Goal: Task Accomplishment & Management: Use online tool/utility

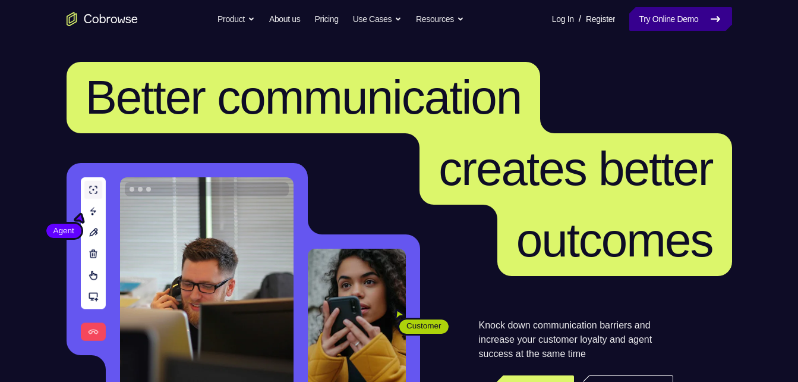
click at [657, 15] on link "Try Online Demo" at bounding box center [680, 19] width 102 height 24
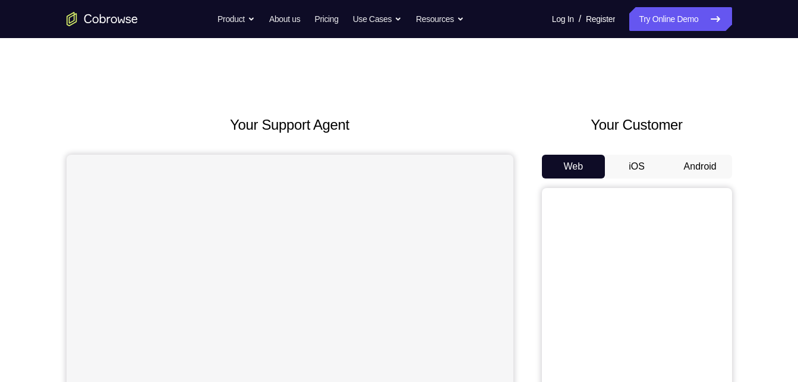
click at [721, 171] on button "Android" at bounding box center [701, 167] width 64 height 24
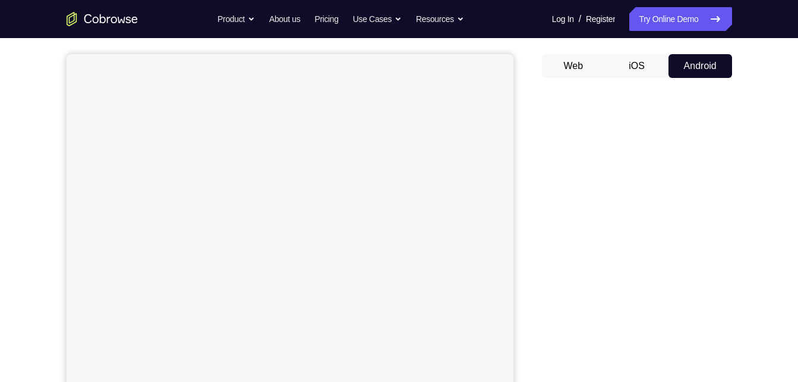
scroll to position [99, 0]
click at [647, 66] on button "iOS" at bounding box center [637, 68] width 64 height 24
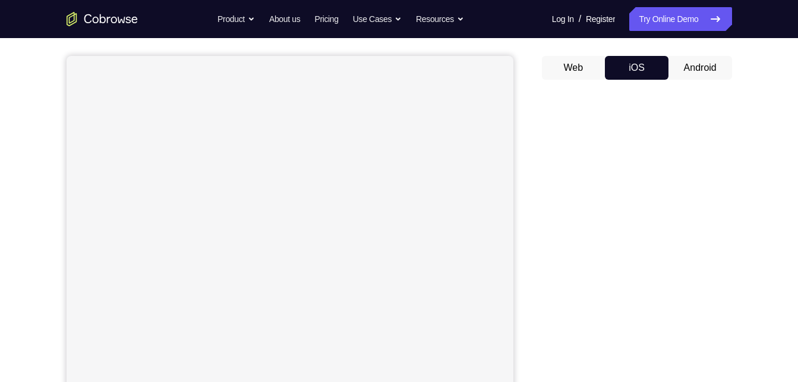
click at [686, 67] on button "Android" at bounding box center [701, 68] width 64 height 24
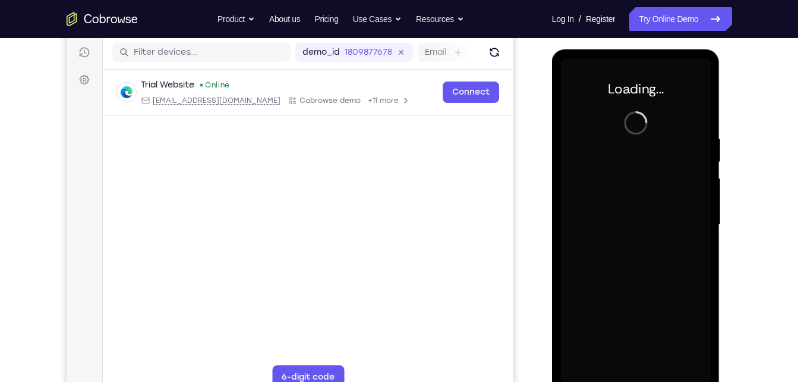
scroll to position [0, 0]
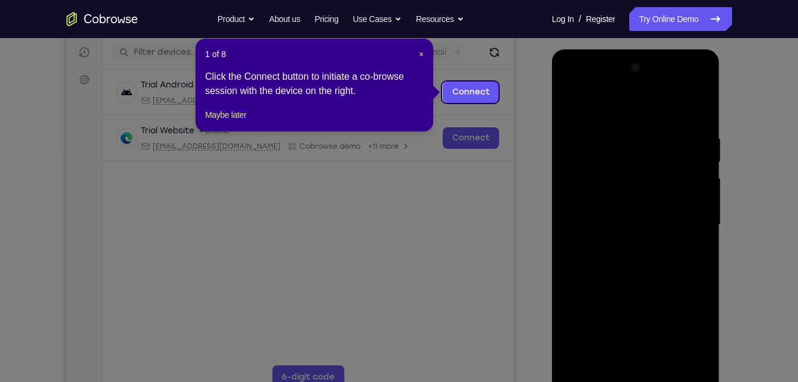
click at [486, 81] on icon at bounding box center [403, 191] width 807 height 382
click at [485, 85] on link "Connect" at bounding box center [470, 91] width 56 height 21
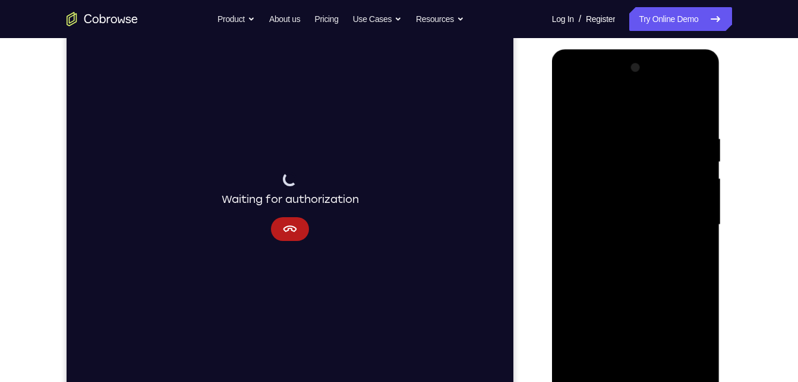
click at [655, 250] on div at bounding box center [636, 224] width 150 height 333
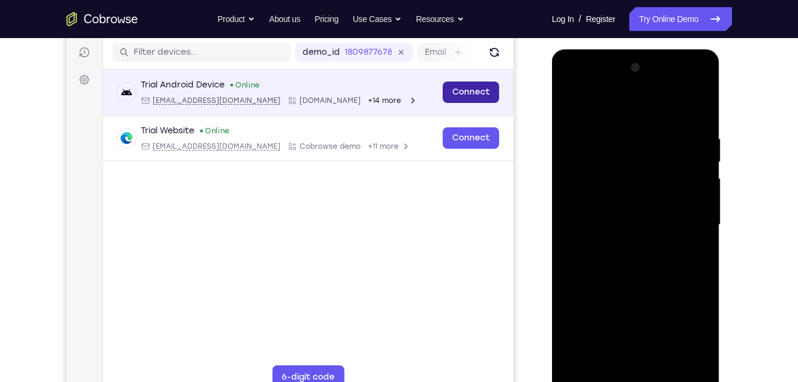
click at [474, 85] on link "Connect" at bounding box center [470, 91] width 56 height 21
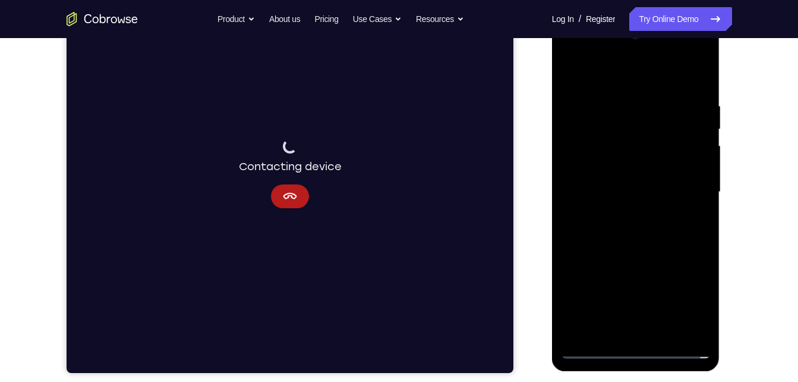
scroll to position [181, 0]
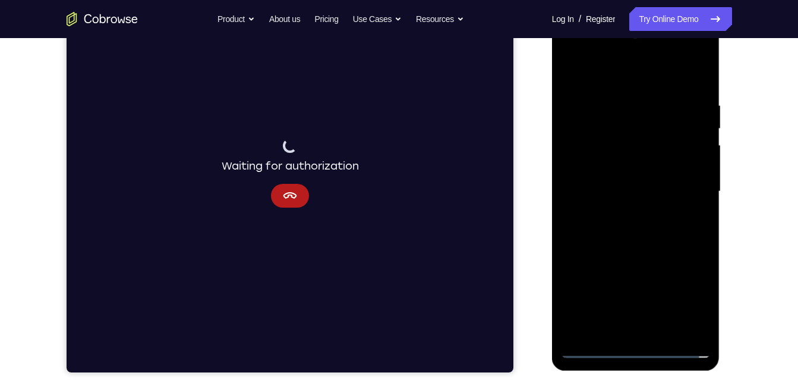
click at [650, 211] on div at bounding box center [636, 191] width 150 height 333
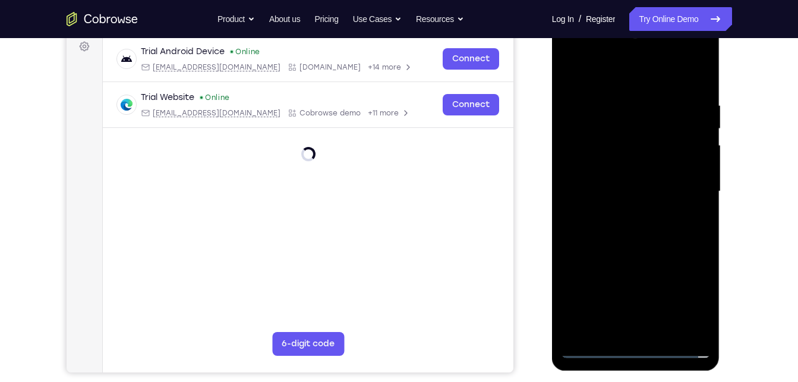
click at [638, 351] on div at bounding box center [636, 191] width 150 height 333
click at [683, 291] on div at bounding box center [636, 191] width 150 height 333
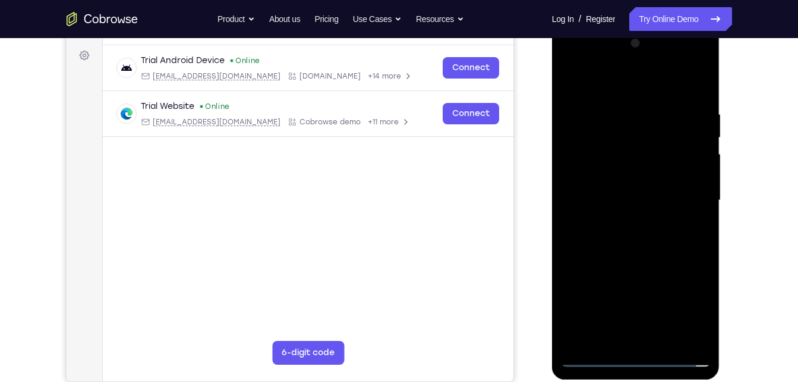
scroll to position [171, 0]
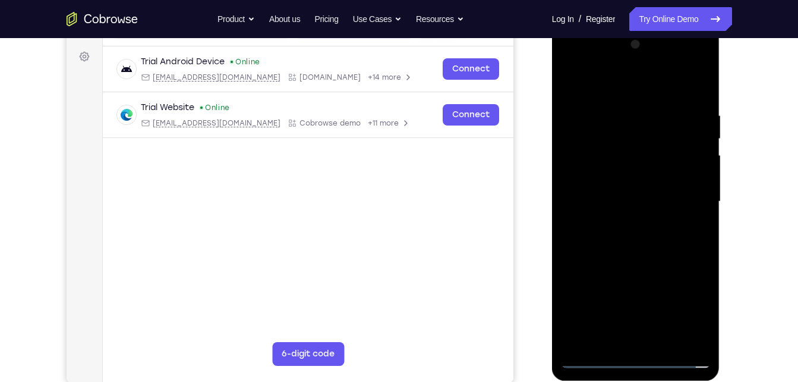
click at [620, 88] on div at bounding box center [636, 201] width 150 height 333
click at [688, 198] on div at bounding box center [636, 201] width 150 height 333
click at [623, 308] on div at bounding box center [636, 201] width 150 height 333
click at [623, 225] on div at bounding box center [636, 201] width 150 height 333
click at [642, 193] on div at bounding box center [636, 201] width 150 height 333
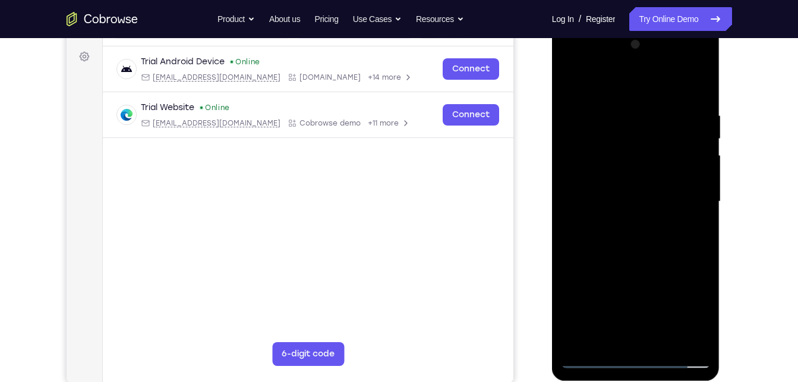
click at [645, 179] on div at bounding box center [636, 201] width 150 height 333
click at [643, 202] on div at bounding box center [636, 201] width 150 height 333
click at [640, 242] on div at bounding box center [636, 201] width 150 height 333
click at [640, 238] on div at bounding box center [636, 201] width 150 height 333
click at [640, 241] on div at bounding box center [636, 201] width 150 height 333
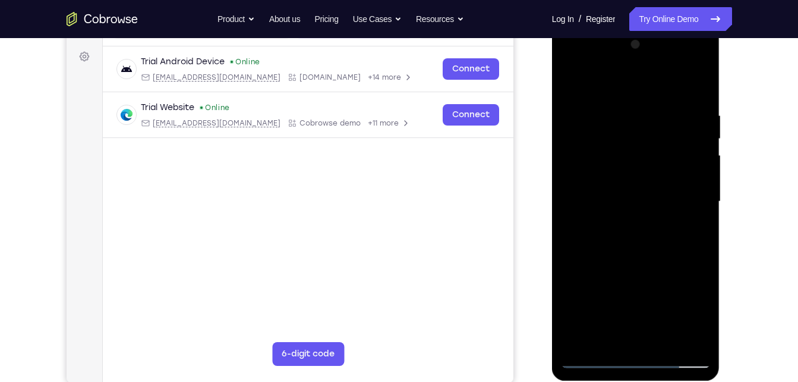
click at [642, 257] on div at bounding box center [636, 201] width 150 height 333
click at [668, 338] on div at bounding box center [636, 201] width 150 height 333
click at [653, 266] on div at bounding box center [636, 201] width 150 height 333
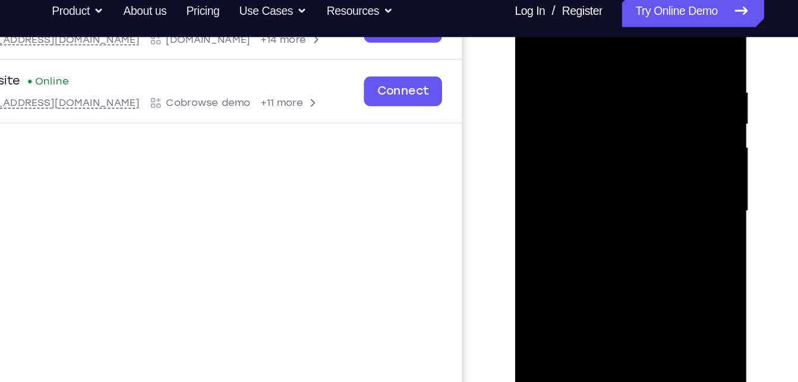
click at [610, 141] on div at bounding box center [599, 144] width 150 height 333
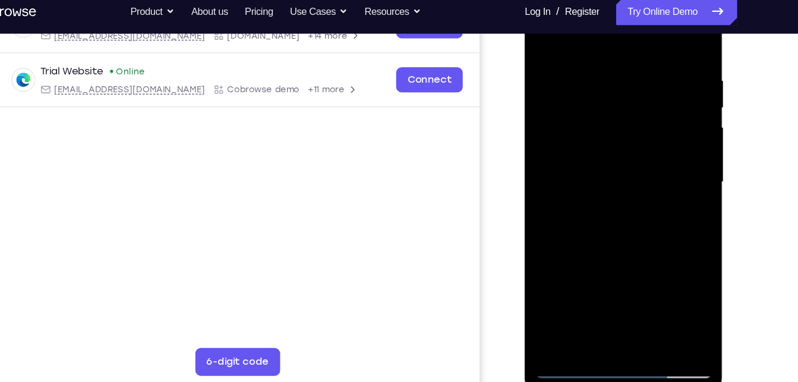
click at [543, 36] on div at bounding box center [609, 151] width 150 height 333
click at [573, 117] on div at bounding box center [609, 151] width 150 height 333
click at [663, 181] on div at bounding box center [609, 151] width 150 height 333
click at [541, 34] on div at bounding box center [609, 151] width 150 height 333
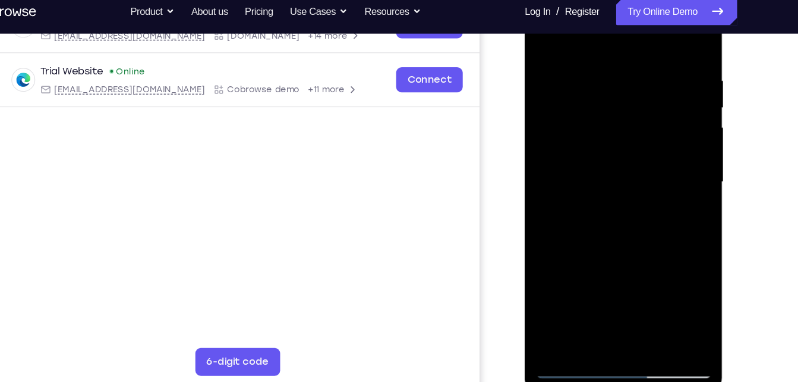
click at [543, 29] on div at bounding box center [609, 151] width 150 height 333
click at [592, 67] on div at bounding box center [609, 151] width 150 height 333
click at [670, 37] on div at bounding box center [609, 151] width 150 height 333
drag, startPoint x: 629, startPoint y: 119, endPoint x: 652, endPoint y: 256, distance: 138.6
click at [652, 256] on div at bounding box center [609, 151] width 150 height 333
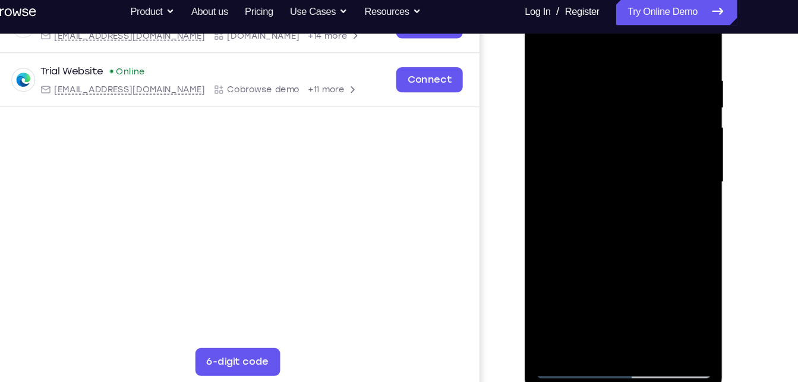
click at [639, 291] on div at bounding box center [609, 151] width 150 height 333
click at [547, 32] on div at bounding box center [609, 151] width 150 height 333
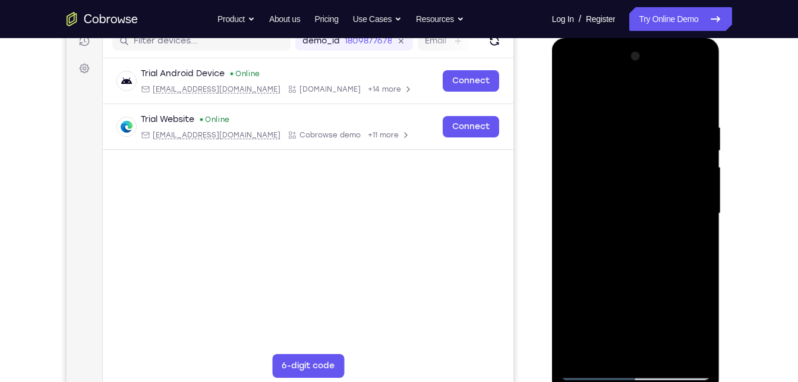
scroll to position [157, 0]
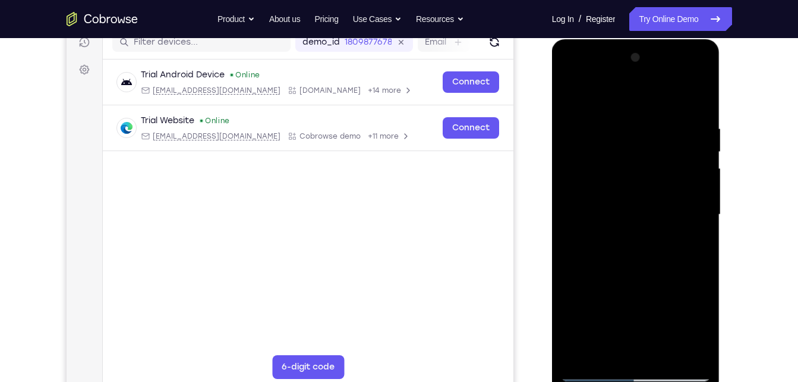
click at [664, 354] on div at bounding box center [636, 214] width 150 height 333
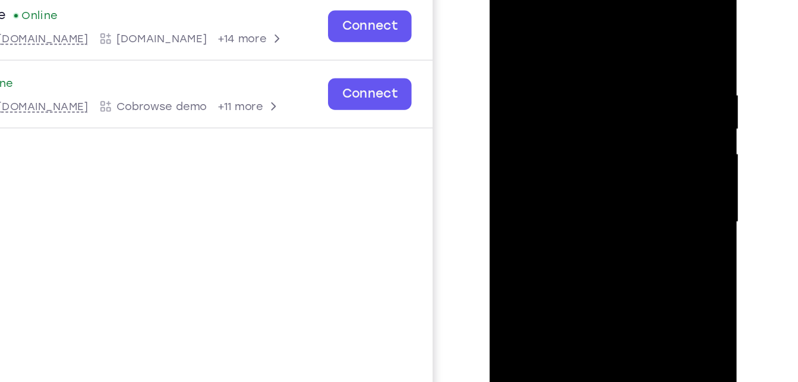
click at [604, 112] on div at bounding box center [573, 138] width 150 height 333
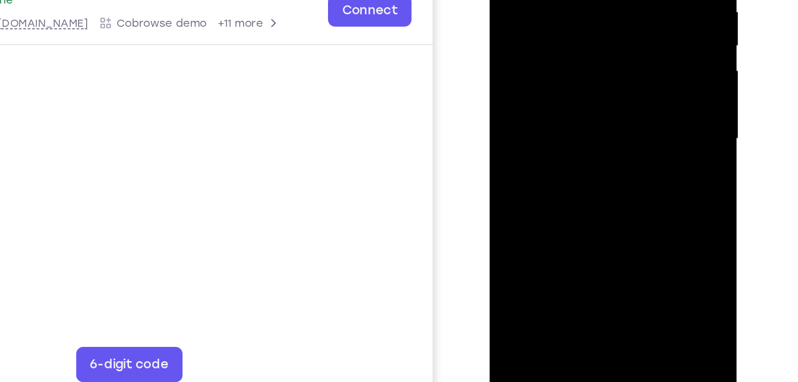
click at [562, 189] on div at bounding box center [573, 55] width 150 height 333
click at [638, 178] on div at bounding box center [573, 55] width 150 height 333
click at [631, 86] on div at bounding box center [573, 55] width 150 height 333
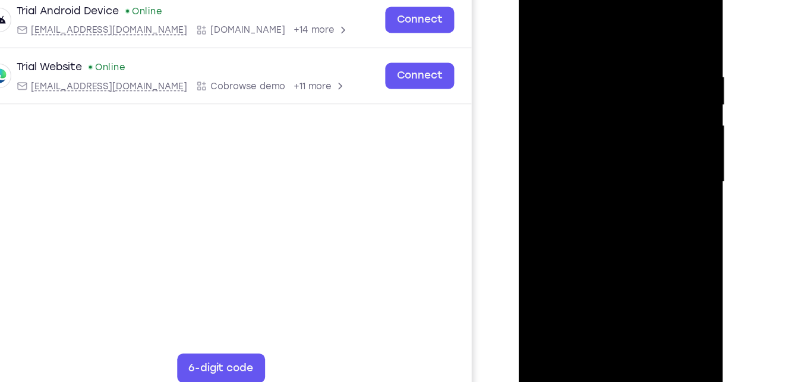
scroll to position [154, 0]
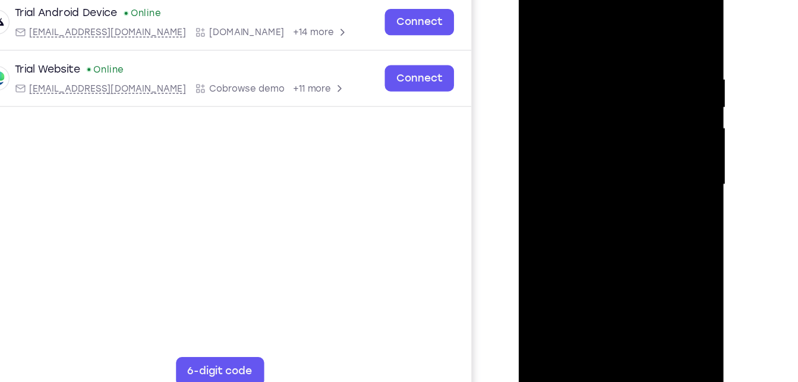
click at [534, 26] on div at bounding box center [603, 145] width 150 height 333
click at [538, 25] on div at bounding box center [603, 145] width 150 height 333
drag, startPoint x: 589, startPoint y: 75, endPoint x: 588, endPoint y: 199, distance: 124.2
click at [588, 199] on div at bounding box center [603, 145] width 150 height 333
click at [628, 286] on div at bounding box center [603, 145] width 150 height 333
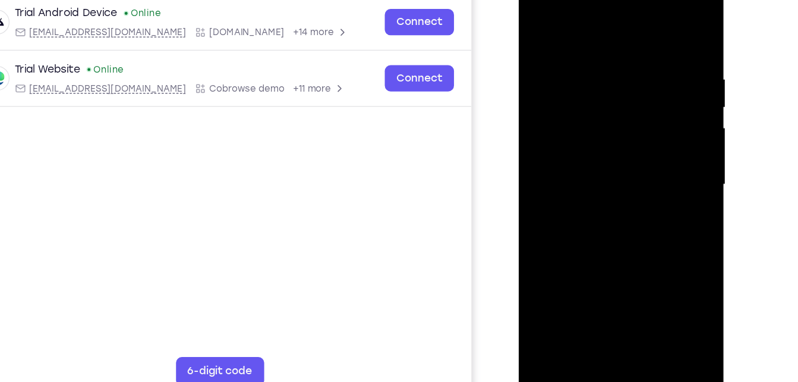
scroll to position [158, 0]
click at [592, 108] on div at bounding box center [603, 145] width 150 height 333
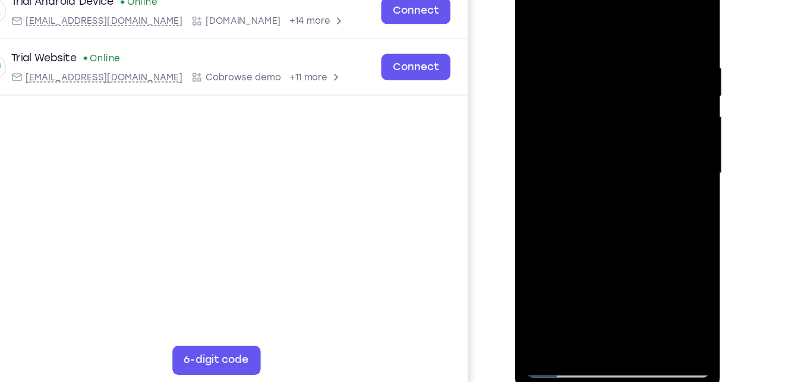
scroll to position [164, 0]
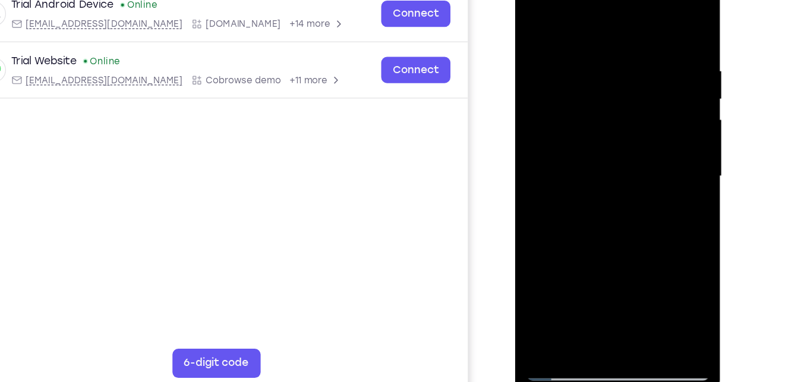
click at [556, 299] on div at bounding box center [599, 137] width 150 height 333
click at [570, 275] on div at bounding box center [599, 137] width 150 height 333
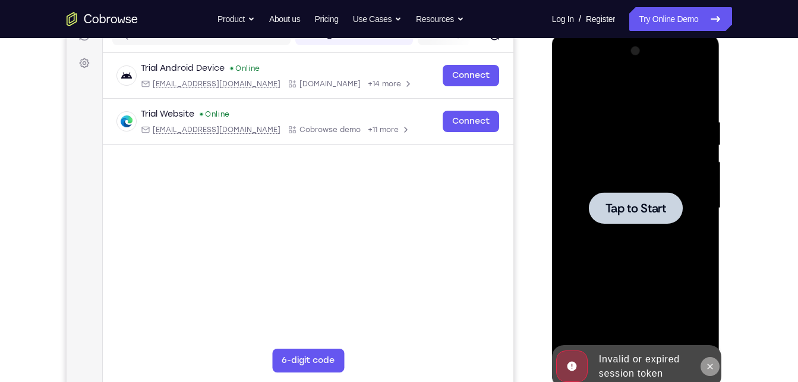
click at [707, 374] on button at bounding box center [710, 366] width 19 height 19
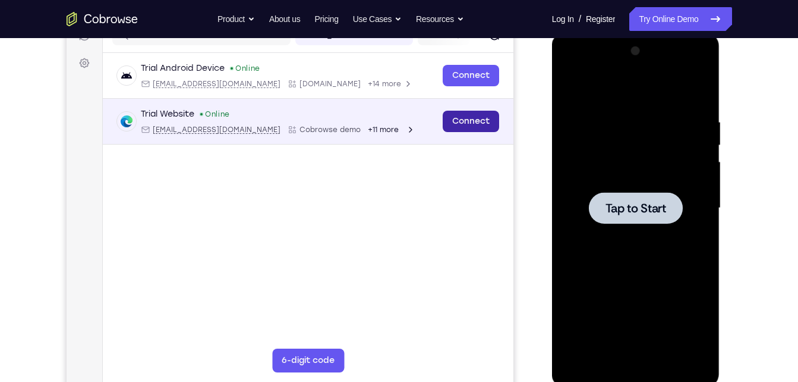
click at [456, 120] on link "Connect" at bounding box center [470, 121] width 56 height 21
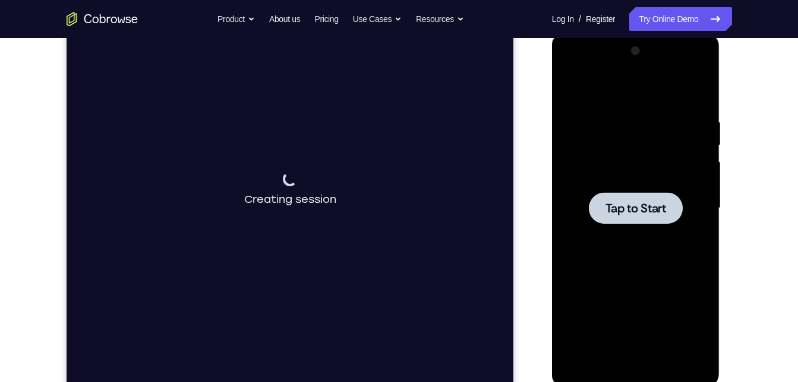
click at [604, 216] on div at bounding box center [636, 207] width 94 height 31
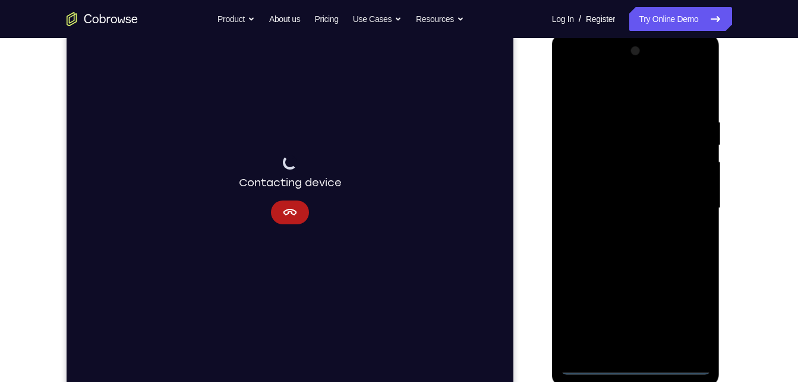
click at [638, 369] on div at bounding box center [636, 208] width 150 height 333
click at [691, 311] on div at bounding box center [636, 208] width 150 height 333
click at [619, 92] on div at bounding box center [636, 208] width 150 height 333
click at [683, 206] on div at bounding box center [636, 208] width 150 height 333
click at [622, 226] on div at bounding box center [636, 208] width 150 height 333
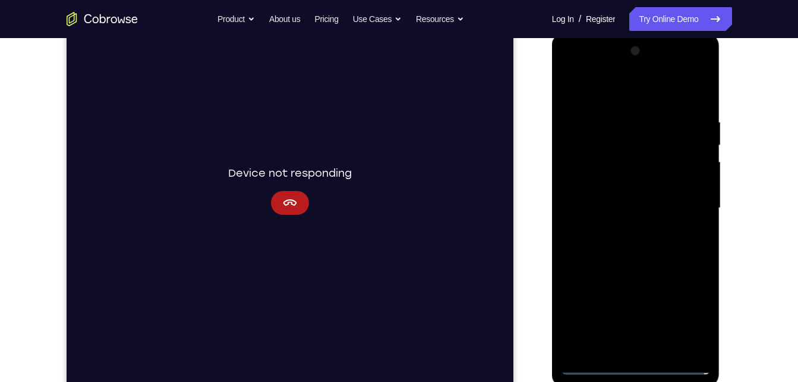
click at [611, 201] on div at bounding box center [636, 208] width 150 height 333
click at [616, 190] on div at bounding box center [636, 208] width 150 height 333
click at [623, 206] on div at bounding box center [636, 208] width 150 height 333
click at [630, 245] on div at bounding box center [636, 208] width 150 height 333
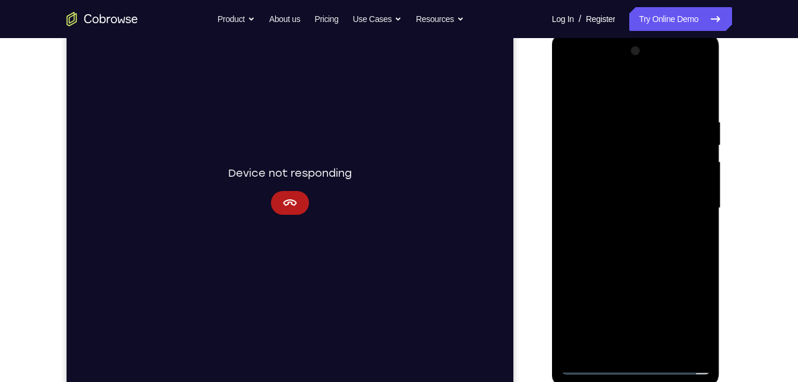
drag, startPoint x: 652, startPoint y: 178, endPoint x: 648, endPoint y: 292, distance: 113.6
click at [648, 292] on div at bounding box center [636, 208] width 150 height 333
click at [699, 104] on div at bounding box center [636, 208] width 150 height 333
click at [667, 351] on div at bounding box center [636, 208] width 150 height 333
click at [647, 277] on div at bounding box center [636, 208] width 150 height 333
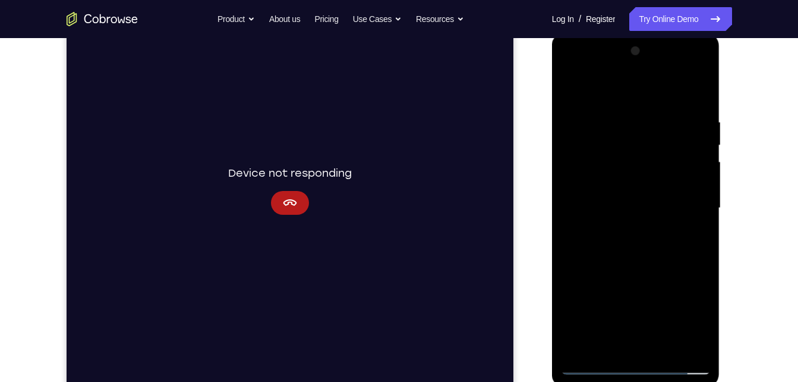
click at [570, 84] on div at bounding box center [636, 208] width 150 height 333
click at [609, 348] on div at bounding box center [636, 208] width 150 height 333
click at [687, 84] on div at bounding box center [636, 208] width 150 height 333
click at [692, 89] on div at bounding box center [636, 208] width 150 height 333
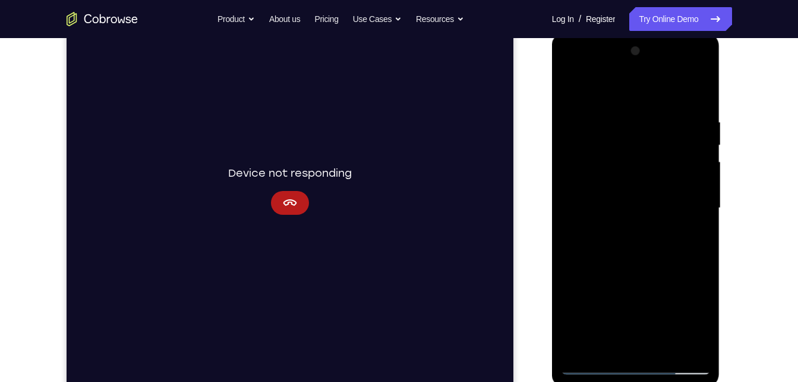
click at [577, 348] on div at bounding box center [636, 208] width 150 height 333
click at [698, 87] on div at bounding box center [636, 208] width 150 height 333
click at [585, 348] on div at bounding box center [636, 208] width 150 height 333
drag, startPoint x: 659, startPoint y: 209, endPoint x: 624, endPoint y: 412, distance: 206.2
click at [624, 381] on html "Online web based iOS Simulators and Android Emulators. Run iPhone, iPad, Mobile…" at bounding box center [636, 211] width 169 height 357
